Goal: Task Accomplishment & Management: Complete application form

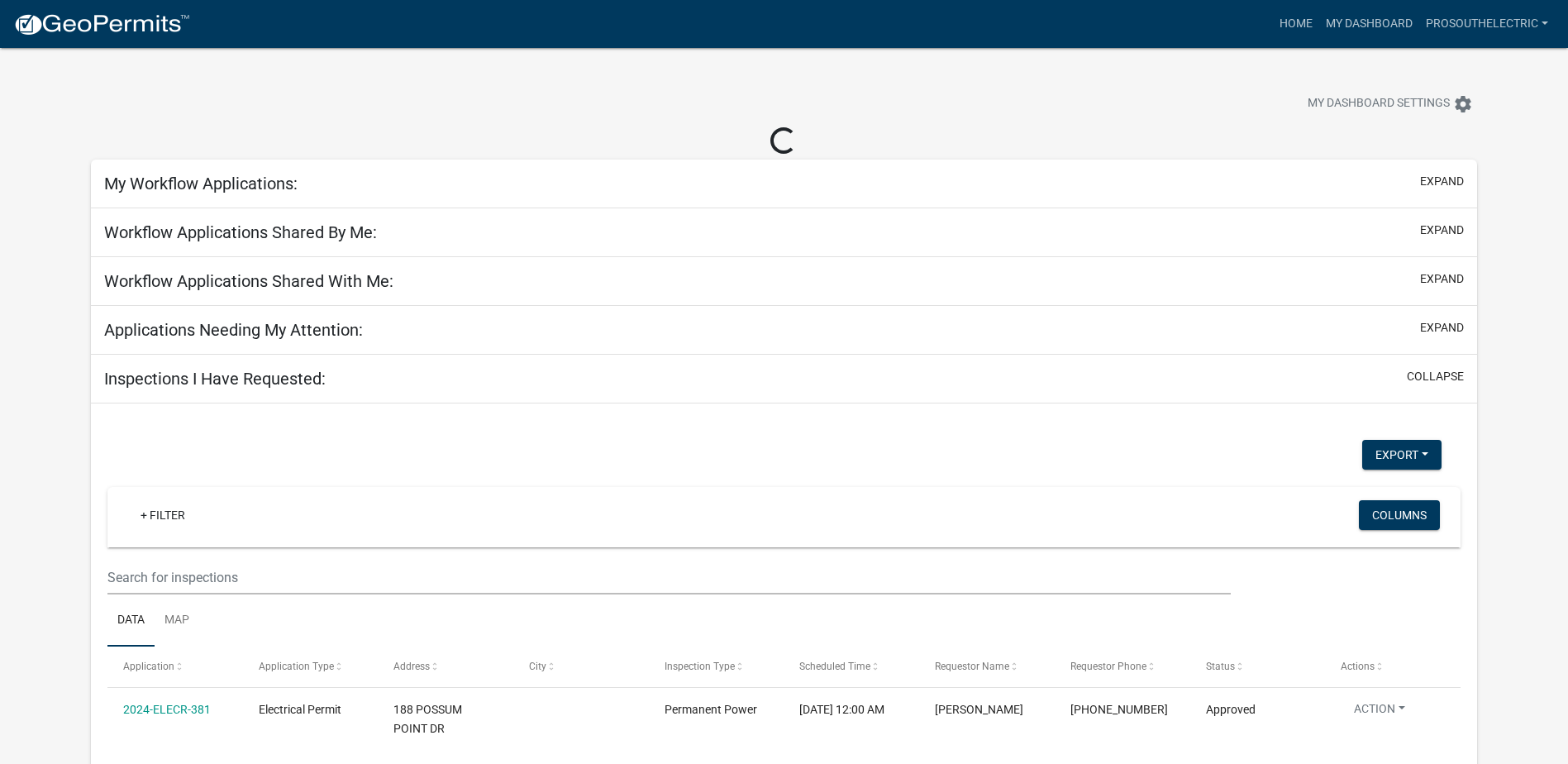
select select "3: 100"
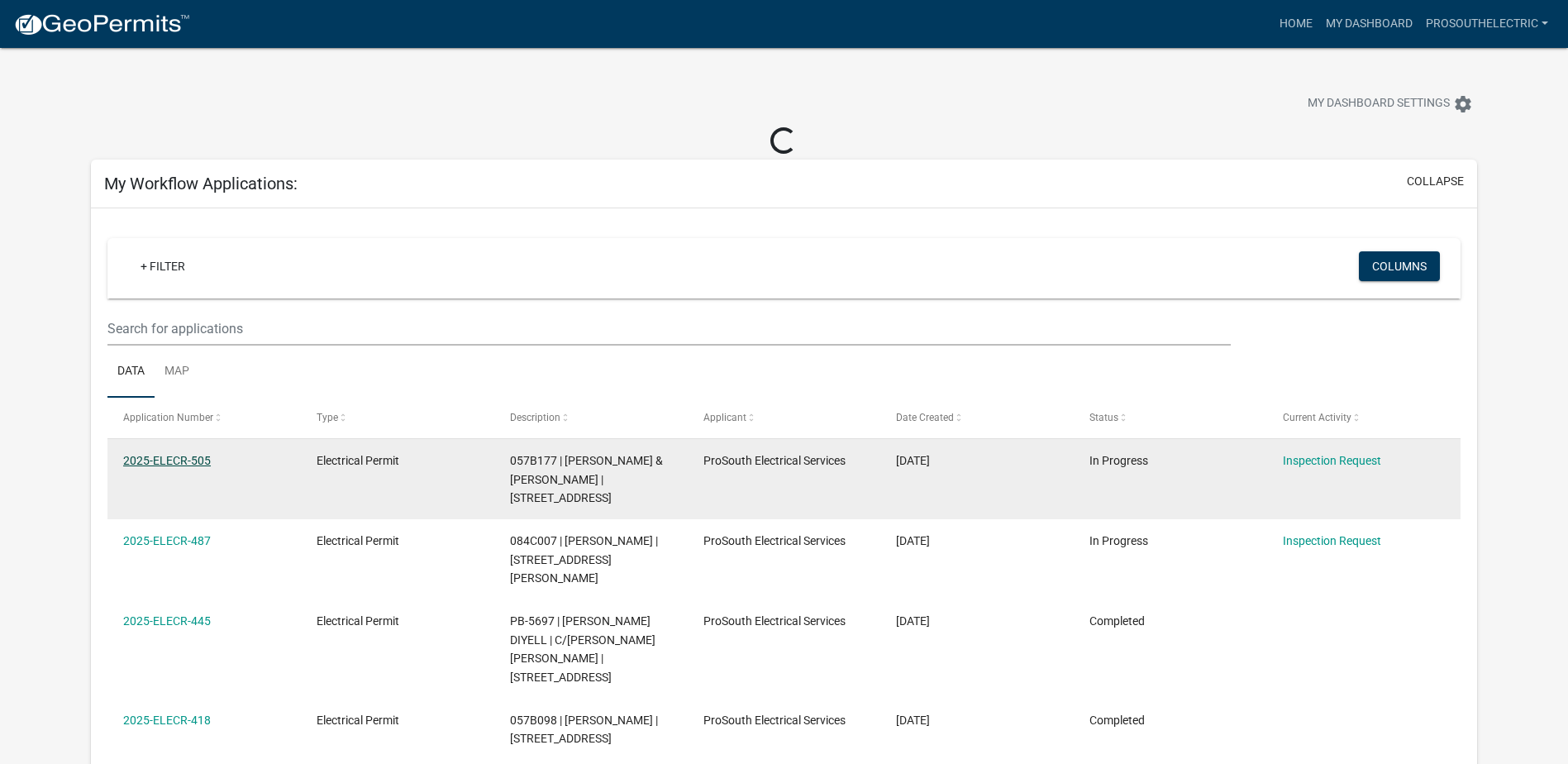
click at [197, 463] on link "2025-ELECR-505" at bounding box center [166, 460] width 87 height 14
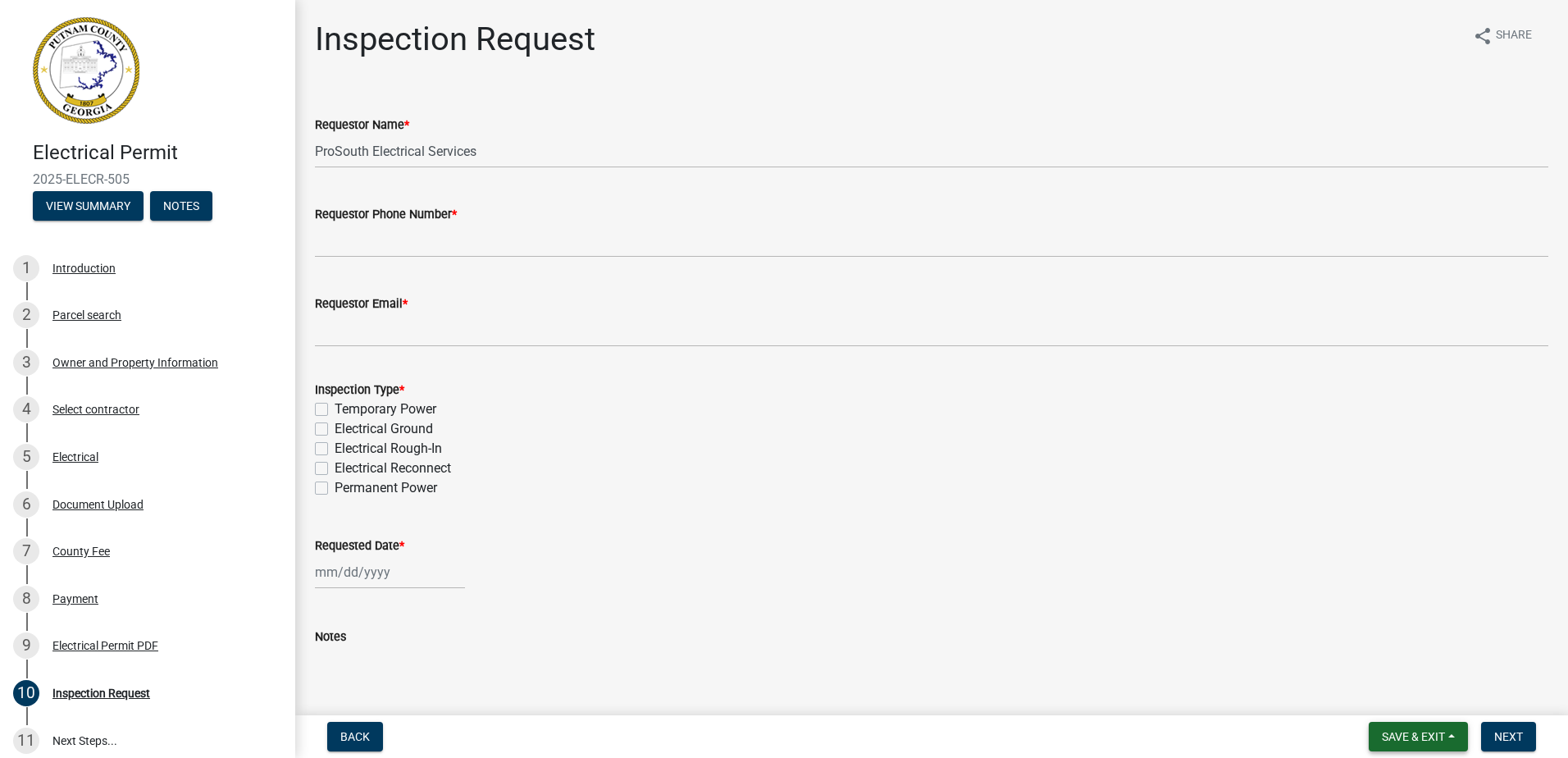
click at [1457, 741] on button "Save & Exit" at bounding box center [1418, 736] width 99 height 30
click at [1432, 702] on button "Save & Exit" at bounding box center [1402, 694] width 131 height 40
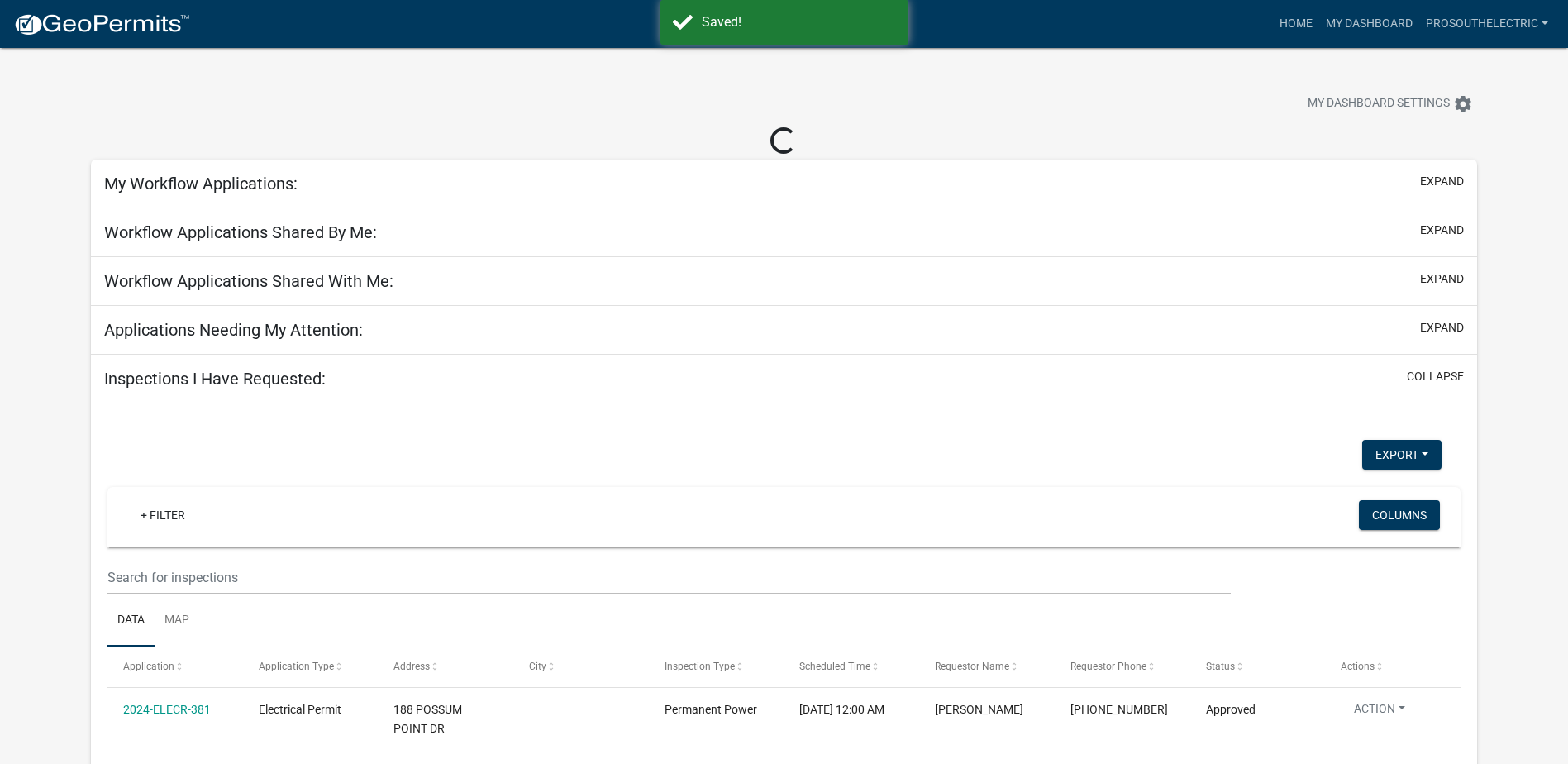
select select "3: 100"
